Goal: Find specific page/section: Find specific page/section

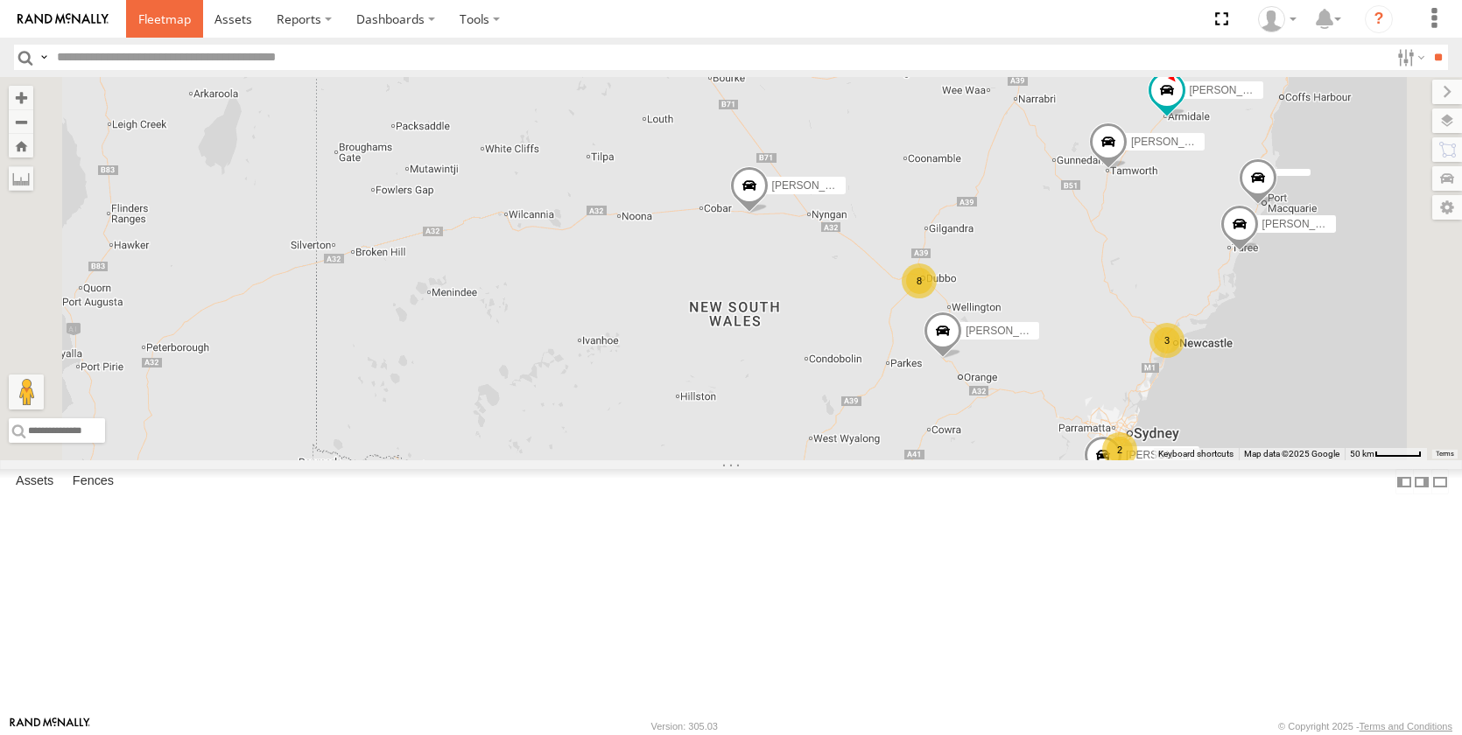
click at [155, 20] on span at bounding box center [164, 19] width 53 height 17
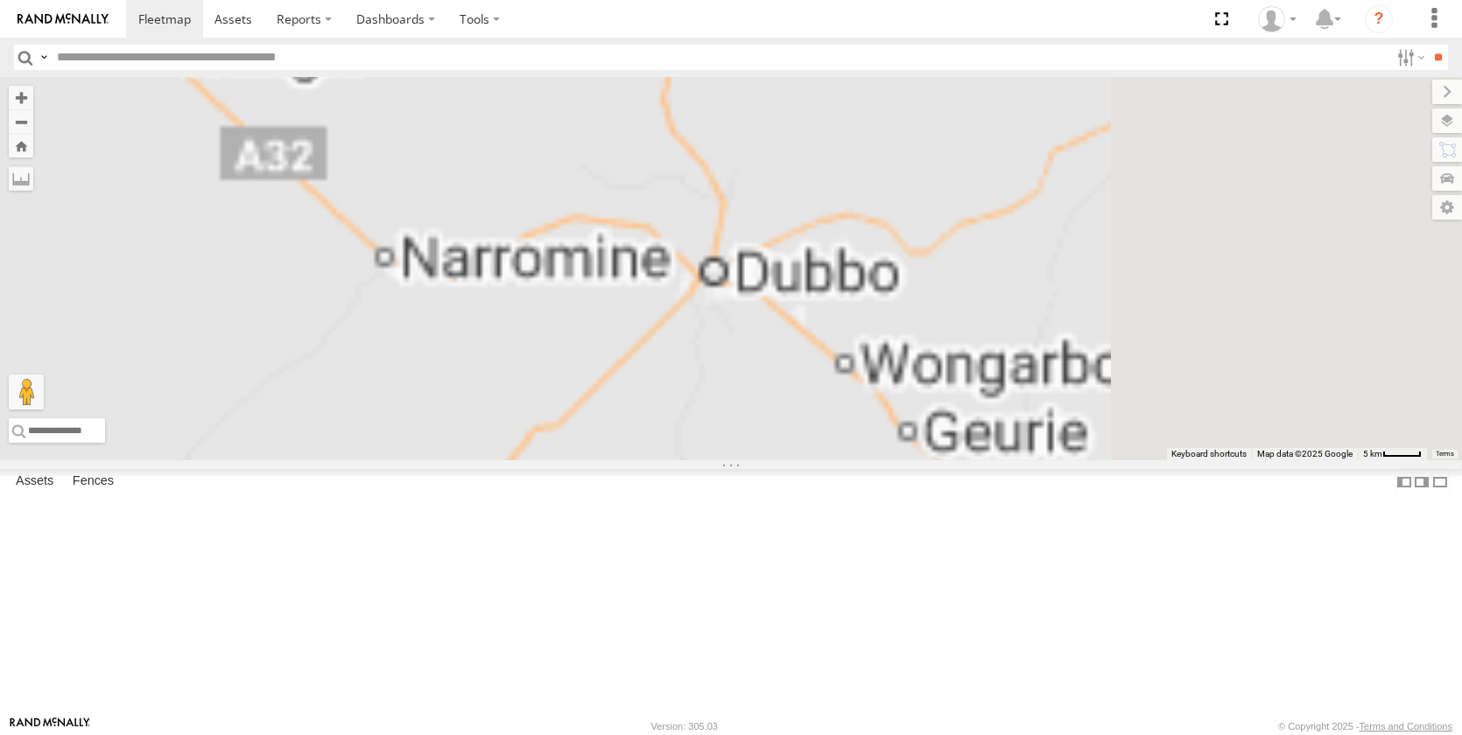
drag, startPoint x: 1067, startPoint y: 388, endPoint x: 853, endPoint y: 577, distance: 285.9
click at [865, 460] on div "[PERSON_NAME] - NEW ute [PERSON_NAME] [PERSON_NAME] [PERSON_NAME] [PERSON_NAME]…" at bounding box center [731, 268] width 1462 height 383
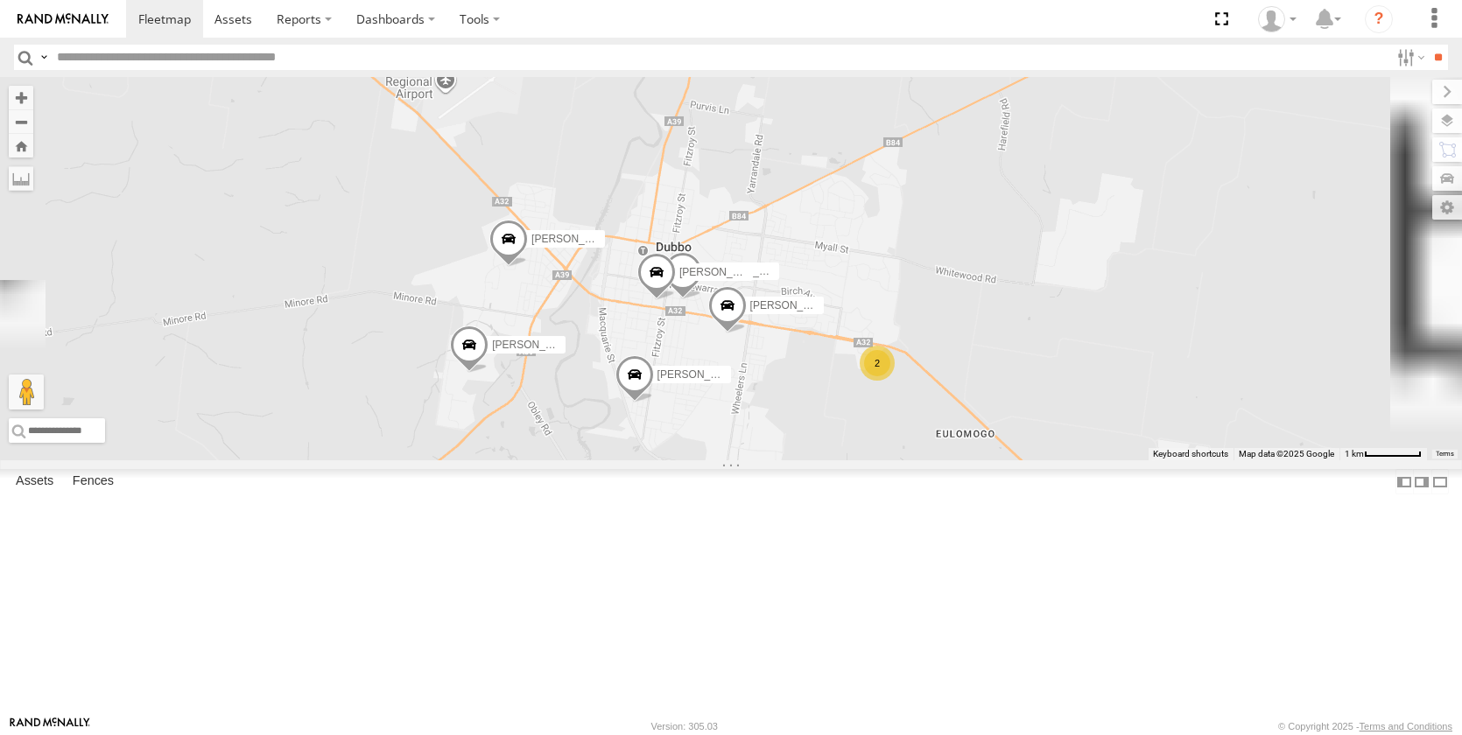
drag, startPoint x: 1074, startPoint y: 435, endPoint x: 937, endPoint y: 564, distance: 187.6
click at [937, 460] on div "[PERSON_NAME] - NEW ute [PERSON_NAME] [PERSON_NAME] [PERSON_NAME] [PERSON_NAME]…" at bounding box center [731, 268] width 1462 height 383
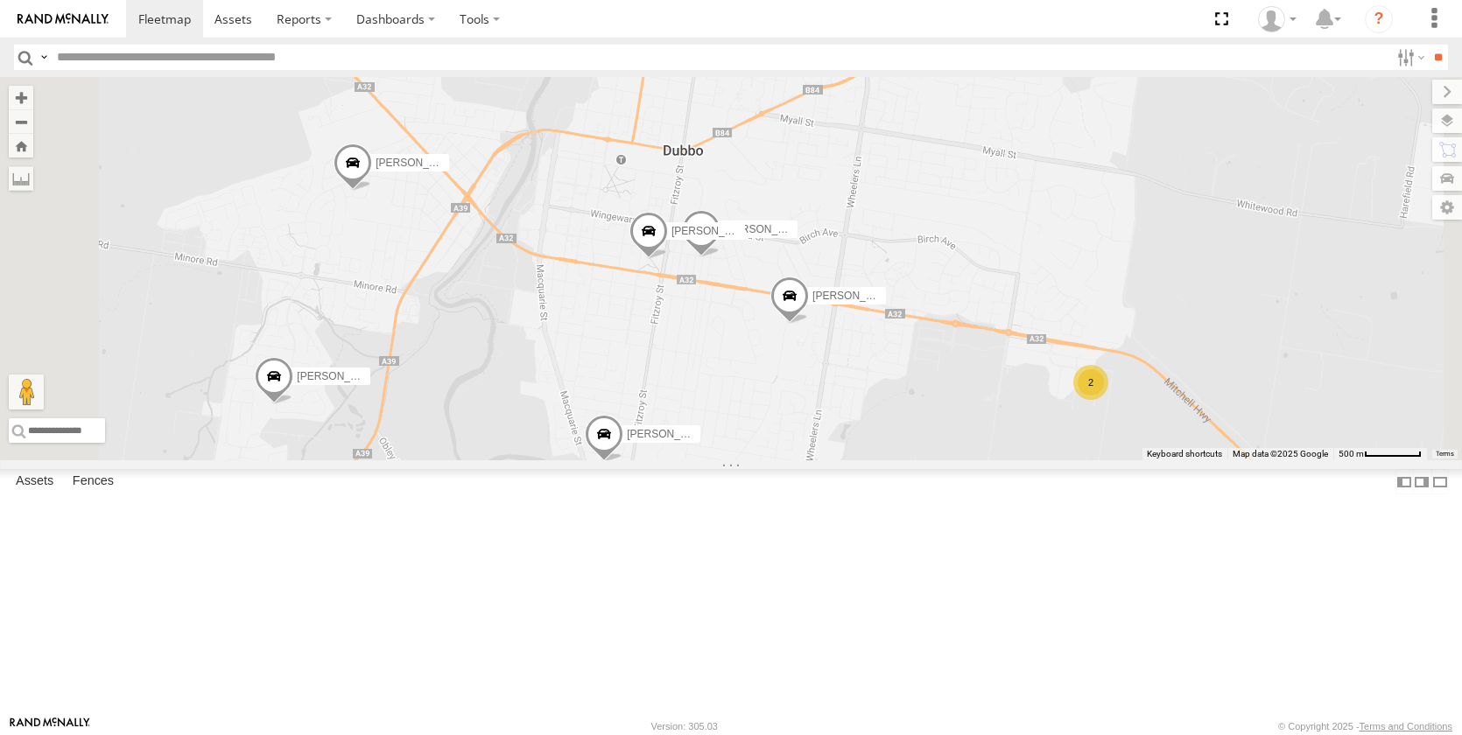
drag, startPoint x: 918, startPoint y: 471, endPoint x: 958, endPoint y: 495, distance: 46.7
click at [949, 460] on div "[PERSON_NAME] - NEW ute [PERSON_NAME] [PERSON_NAME] [PERSON_NAME] [PERSON_NAME]…" at bounding box center [731, 268] width 1462 height 383
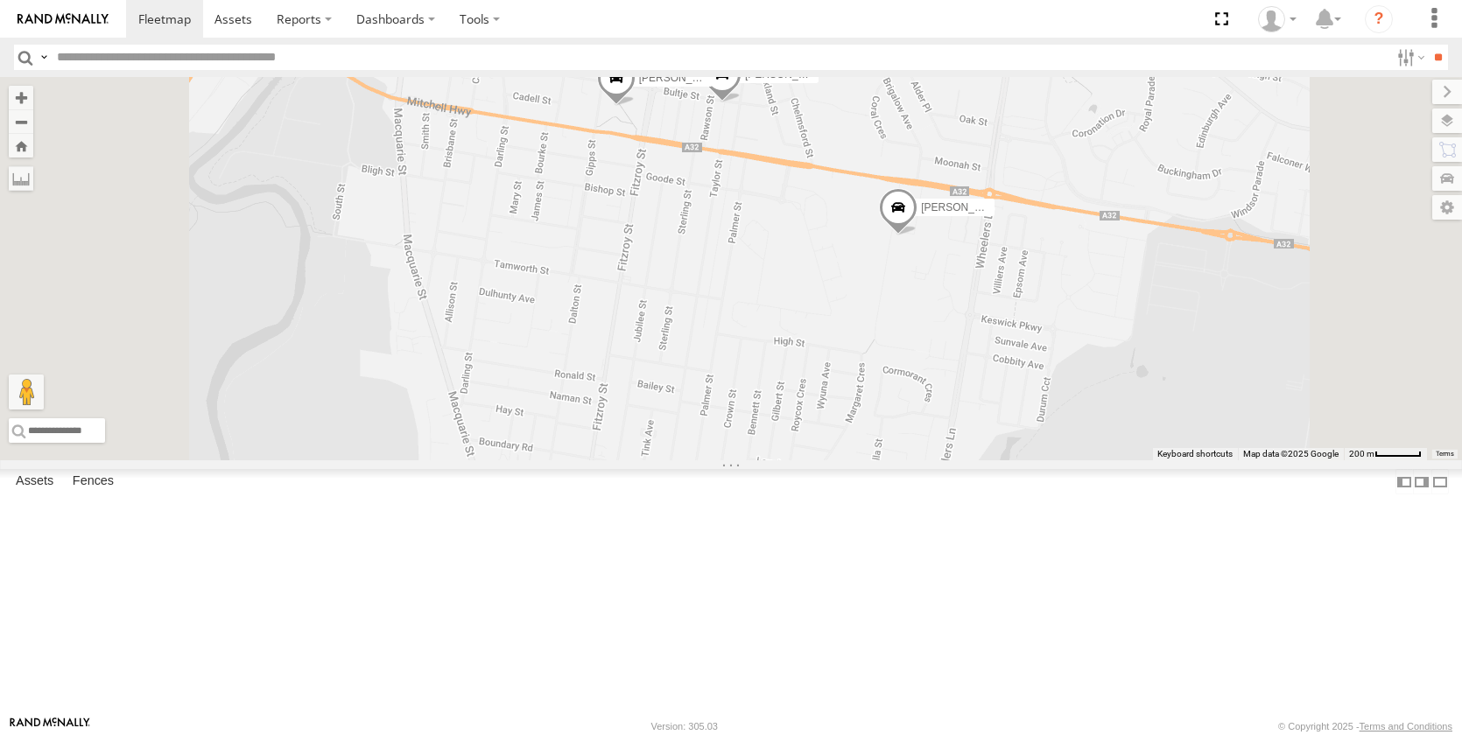
drag, startPoint x: 985, startPoint y: 588, endPoint x: 1007, endPoint y: 426, distance: 163.5
click at [1002, 433] on div "[PERSON_NAME] - NEW ute [PERSON_NAME] [PERSON_NAME] [PERSON_NAME] [PERSON_NAME]…" at bounding box center [731, 268] width 1462 height 383
